Goal: Task Accomplishment & Management: Use online tool/utility

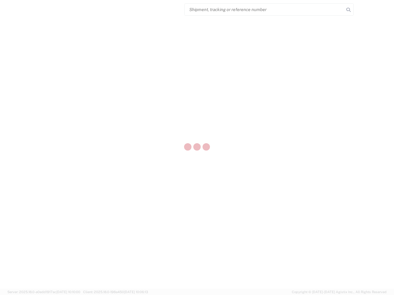
select select "US"
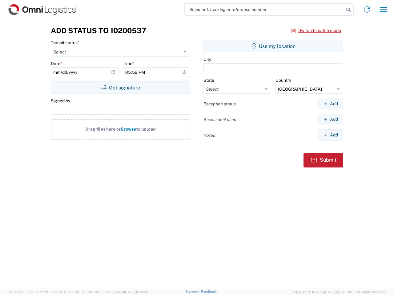
click at [264, 10] on input "search" at bounding box center [264, 10] width 159 height 12
click at [348, 10] on icon at bounding box center [348, 10] width 9 height 9
click at [367, 10] on icon at bounding box center [367, 10] width 10 height 10
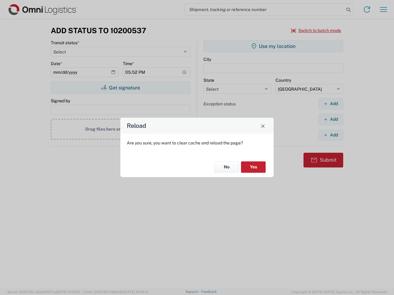
click at [316, 30] on div "Reload Are you sure, you want to clear cache and reload the page? No Yes" at bounding box center [197, 147] width 394 height 295
click at [120, 88] on div "Reload Are you sure, you want to clear cache and reload the page? No Yes" at bounding box center [197, 147] width 394 height 295
click at [273, 46] on div "Reload Are you sure, you want to clear cache and reload the page? No Yes" at bounding box center [197, 147] width 394 height 295
click at [330, 104] on div "Reload Are you sure, you want to clear cache and reload the page? No Yes" at bounding box center [197, 147] width 394 height 295
click at [330, 119] on div "Reload Are you sure, you want to clear cache and reload the page? No Yes" at bounding box center [197, 147] width 394 height 295
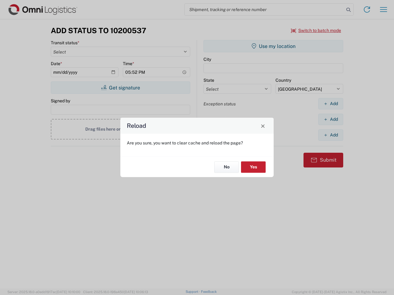
click at [330, 135] on div "Reload Are you sure, you want to clear cache and reload the page? No Yes" at bounding box center [197, 147] width 394 height 295
